Goal: Transaction & Acquisition: Subscribe to service/newsletter

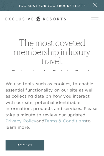
checkbox input "false"
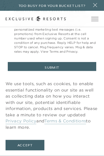
scroll to position [365, 0]
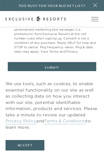
click at [60, 67] on button "Submit" at bounding box center [52, 67] width 88 height 11
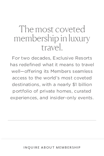
checkbox input "false"
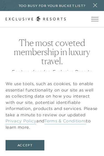
click at [35, 143] on button "Accept" at bounding box center [25, 145] width 39 height 11
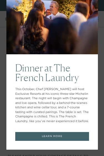
scroll to position [46, 0]
click at [61, 135] on link "LEARN MORE" at bounding box center [52, 136] width 74 height 9
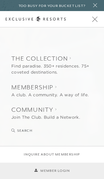
scroll to position [26, 0]
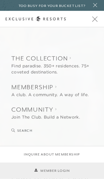
click at [38, 152] on link "Inquire about membership" at bounding box center [52, 154] width 56 height 5
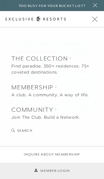
click at [96, 18] on span "Open navigation" at bounding box center [94, 19] width 5 height 5
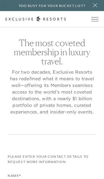
click at [98, 5] on icon at bounding box center [95, 5] width 8 height 4
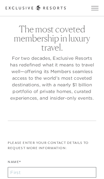
click at [58, 87] on p "For two decades, Exclusive Resorts has redefined what it means to travel well—o…" at bounding box center [52, 78] width 88 height 46
click at [47, 91] on p "For two decades, Exclusive Resorts has redefined what it means to travel well—o…" at bounding box center [52, 78] width 88 height 46
